Goal: Information Seeking & Learning: Check status

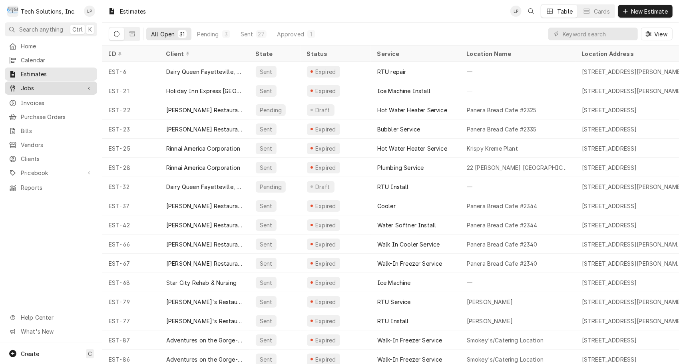
click at [23, 85] on span "Jobs" at bounding box center [51, 88] width 60 height 8
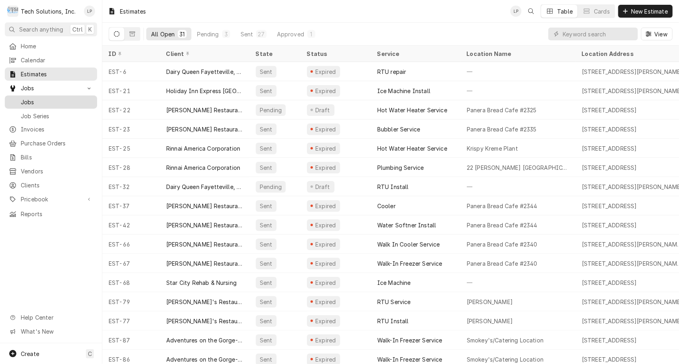
click at [21, 98] on span "Jobs" at bounding box center [57, 102] width 72 height 8
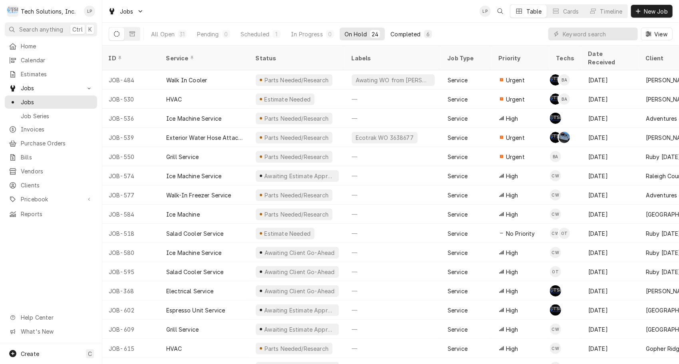
click at [406, 36] on div "Completed" at bounding box center [406, 34] width 30 height 8
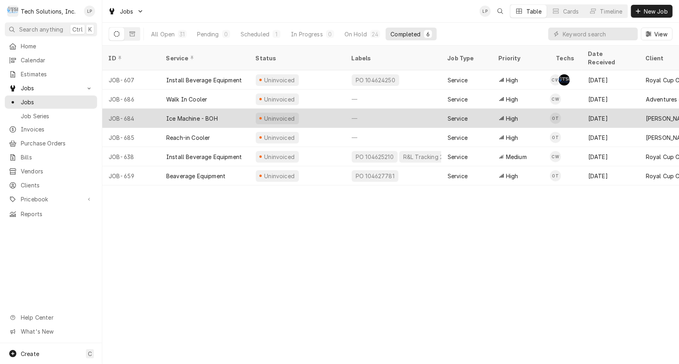
click at [241, 109] on div "Ice Machine - BOH" at bounding box center [205, 118] width 90 height 19
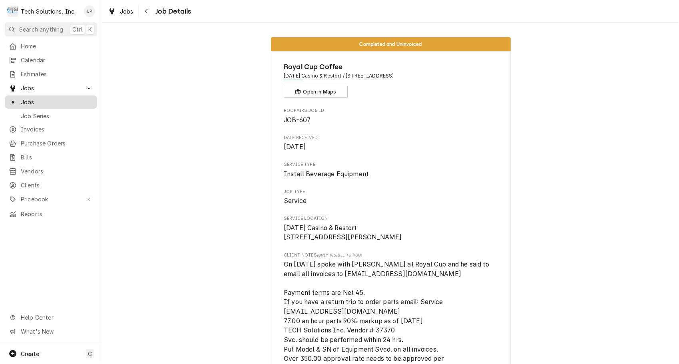
click at [24, 100] on span "Jobs" at bounding box center [57, 102] width 72 height 8
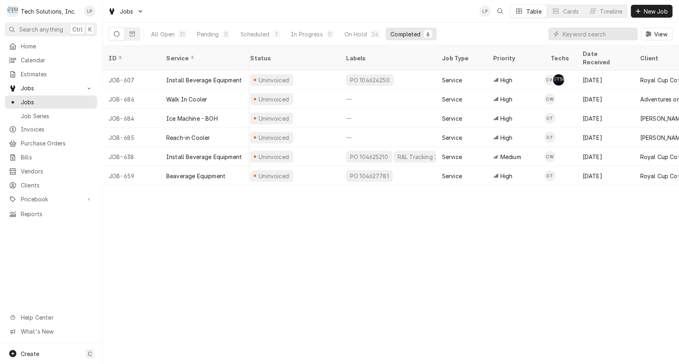
scroll to position [0, 2]
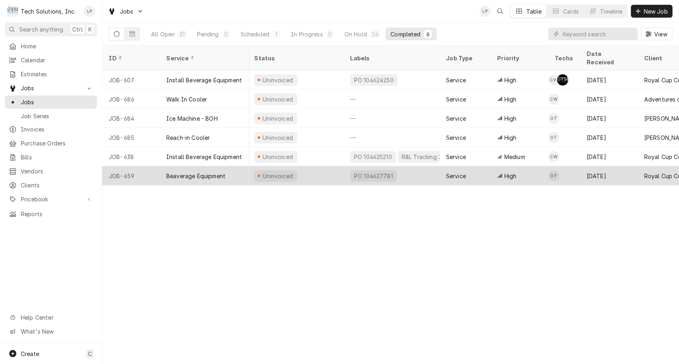
click at [193, 172] on div "Beaverage Equipment" at bounding box center [195, 176] width 59 height 8
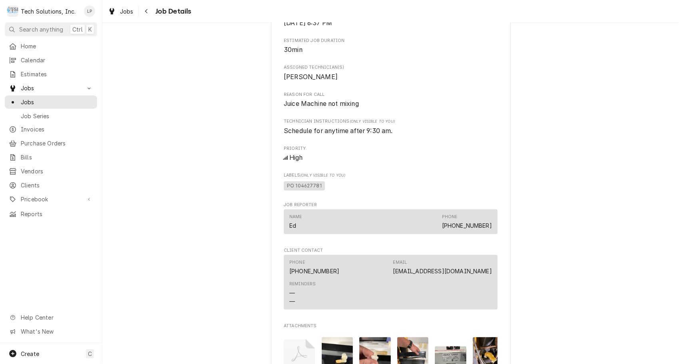
scroll to position [499, 0]
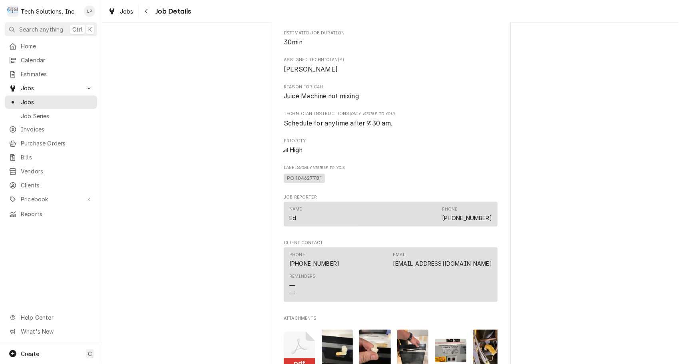
click at [338, 117] on span "Technician Instructions (Only Visible to You)" at bounding box center [391, 114] width 214 height 6
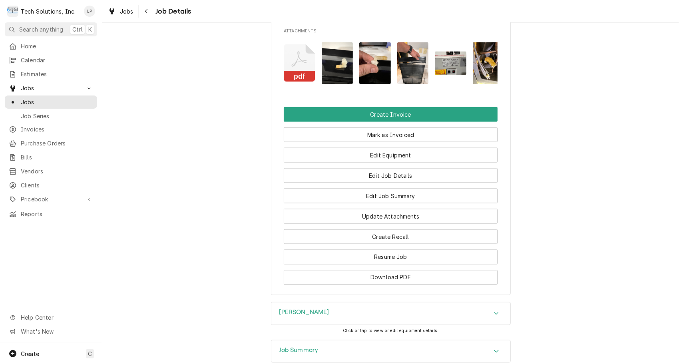
scroll to position [787, 0]
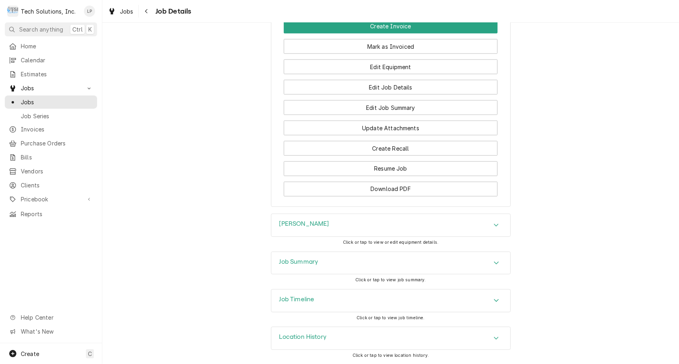
scroll to position [885, 0]
click at [494, 303] on icon "Accordion Header" at bounding box center [497, 300] width 6 height 6
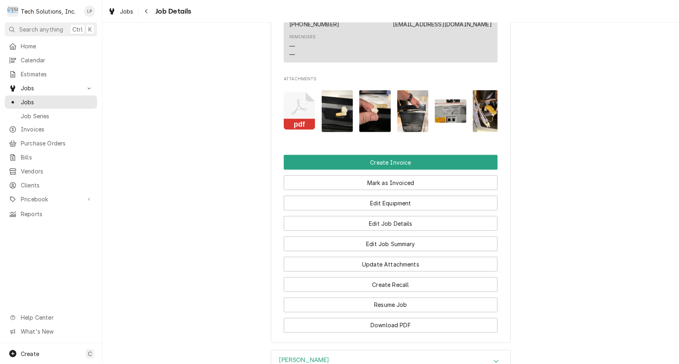
scroll to position [733, 0]
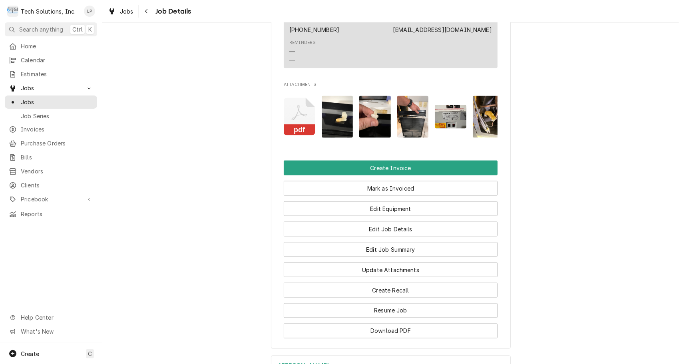
click at [298, 118] on icon "Attachments" at bounding box center [300, 117] width 32 height 38
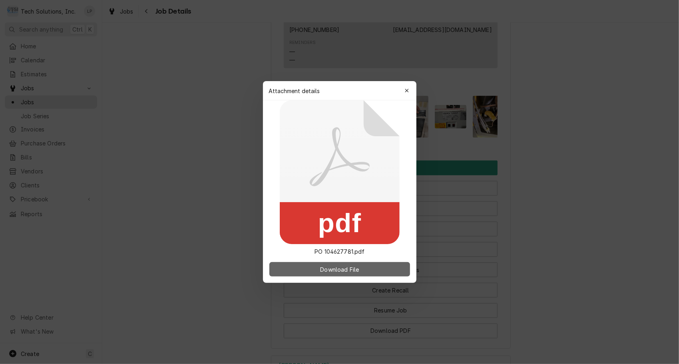
click at [320, 271] on span "Download File" at bounding box center [340, 269] width 42 height 8
click at [324, 277] on button "Download File" at bounding box center [339, 269] width 141 height 14
click at [335, 273] on span "Download File" at bounding box center [340, 269] width 42 height 8
click at [406, 93] on icon "button" at bounding box center [406, 91] width 4 height 6
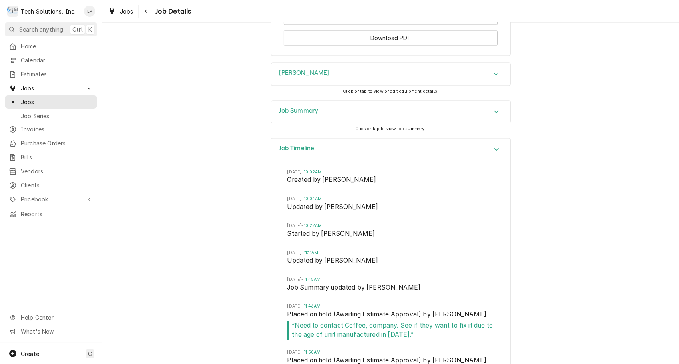
scroll to position [1024, 0]
click at [495, 77] on icon "Accordion Header" at bounding box center [496, 75] width 5 height 3
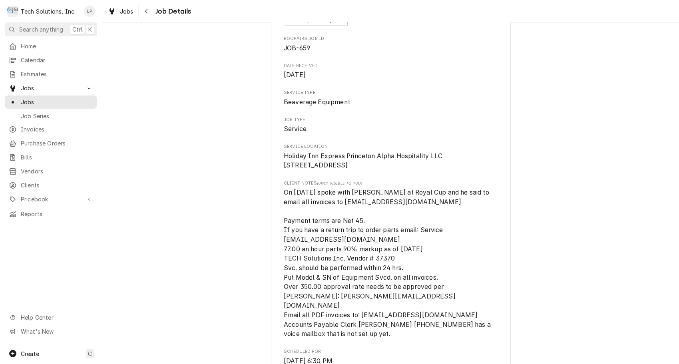
scroll to position [0, 0]
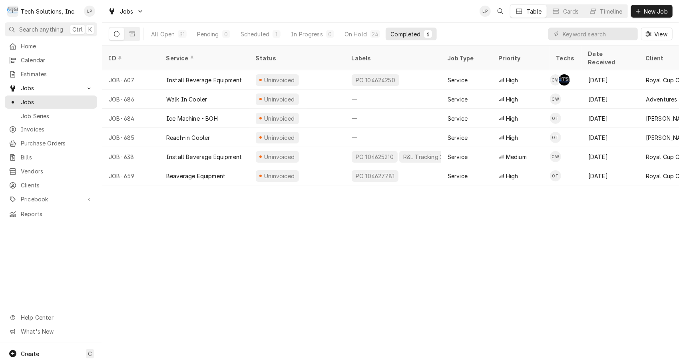
click at [24, 112] on span "Job Series" at bounding box center [57, 116] width 72 height 8
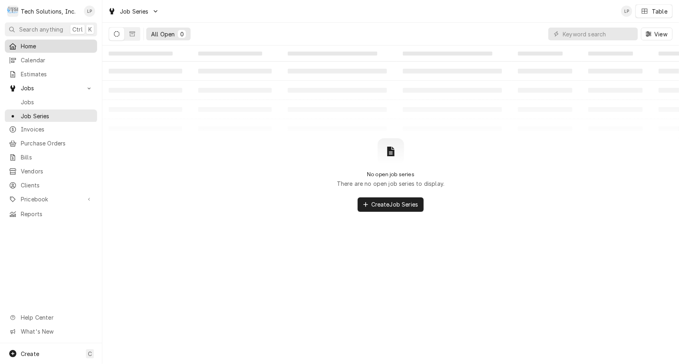
click at [19, 48] on div "Home" at bounding box center [51, 46] width 84 height 8
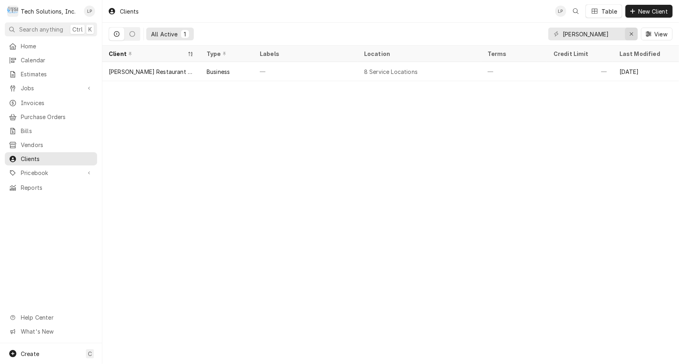
click at [634, 36] on icon "Erase input" at bounding box center [632, 34] width 4 height 6
type input "stone"
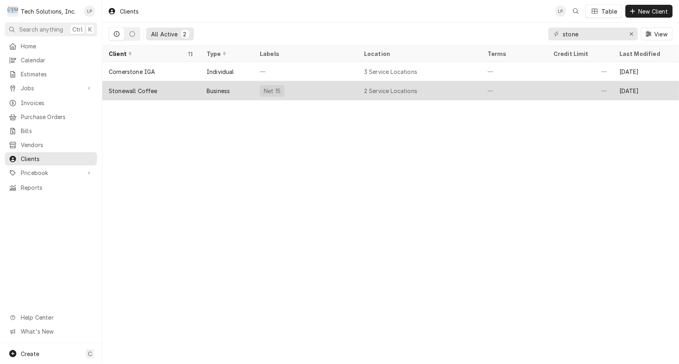
click at [145, 91] on div "Stonewall Coffee" at bounding box center [133, 91] width 49 height 8
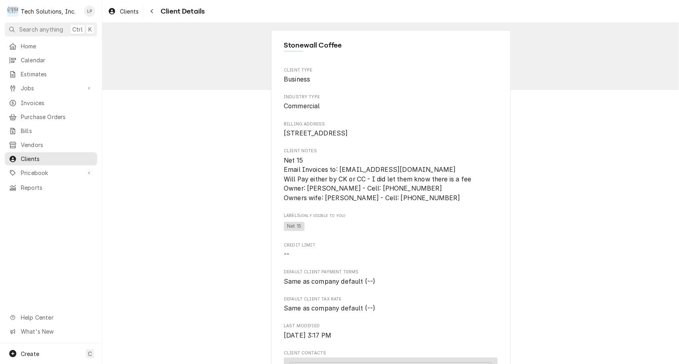
click at [217, 193] on div "Stonewall Coffee Client Type Business Industry Type Commercial Billing Address …" at bounding box center [390, 362] width 577 height 679
